Goal: Find specific page/section

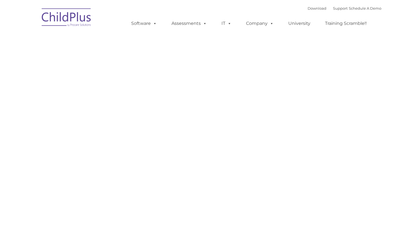
type input ""
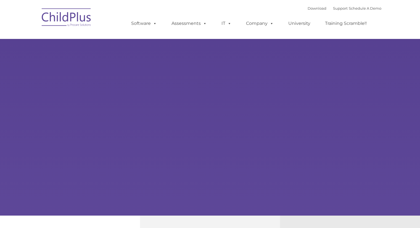
type input ""
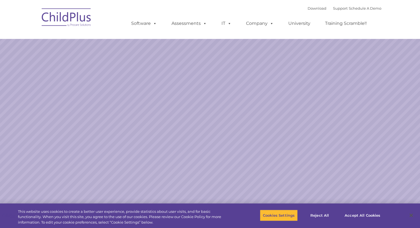
select select "MEDIUM"
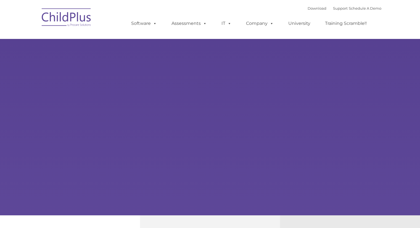
type input ""
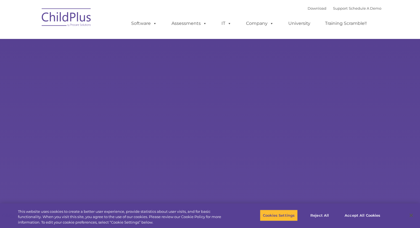
select select "MEDIUM"
